Goal: Check status

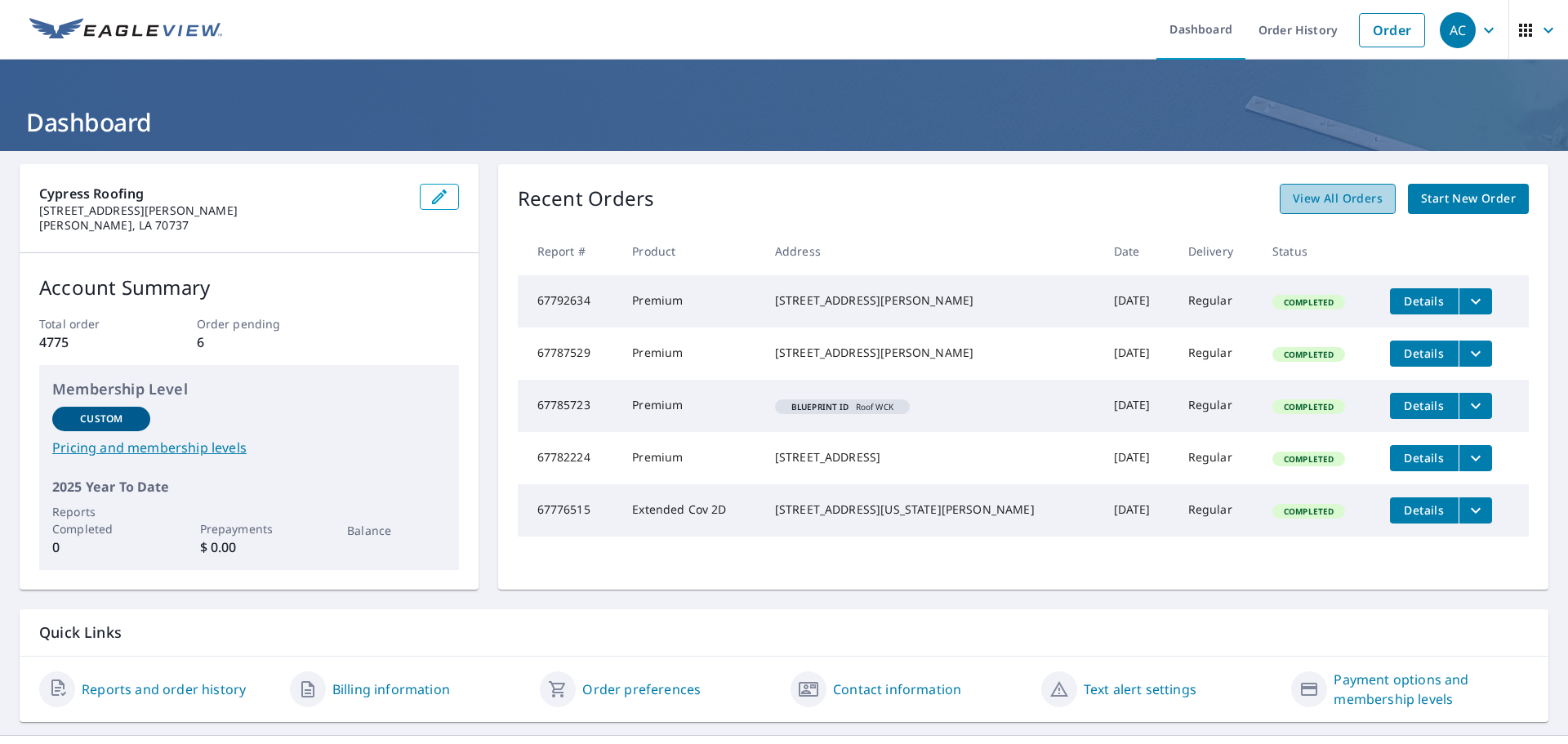
click at [1355, 206] on span "View All Orders" at bounding box center [1337, 199] width 90 height 20
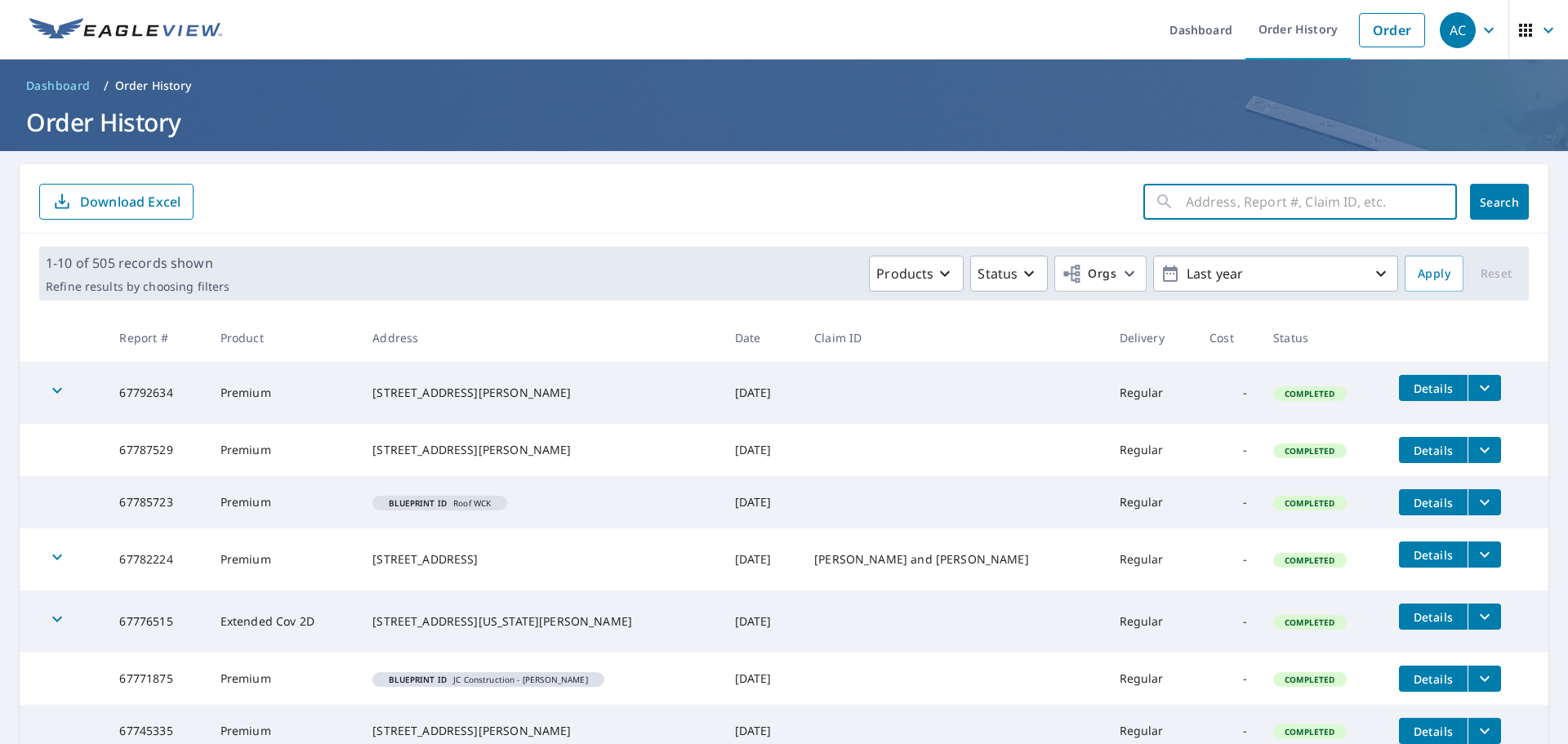
paste input "[STREET_ADDRESS][US_STATE]"
type input "[STREET_ADDRESS][US_STATE]"
click button "Search" at bounding box center [1499, 201] width 59 height 36
